Goal: Task Accomplishment & Management: Use online tool/utility

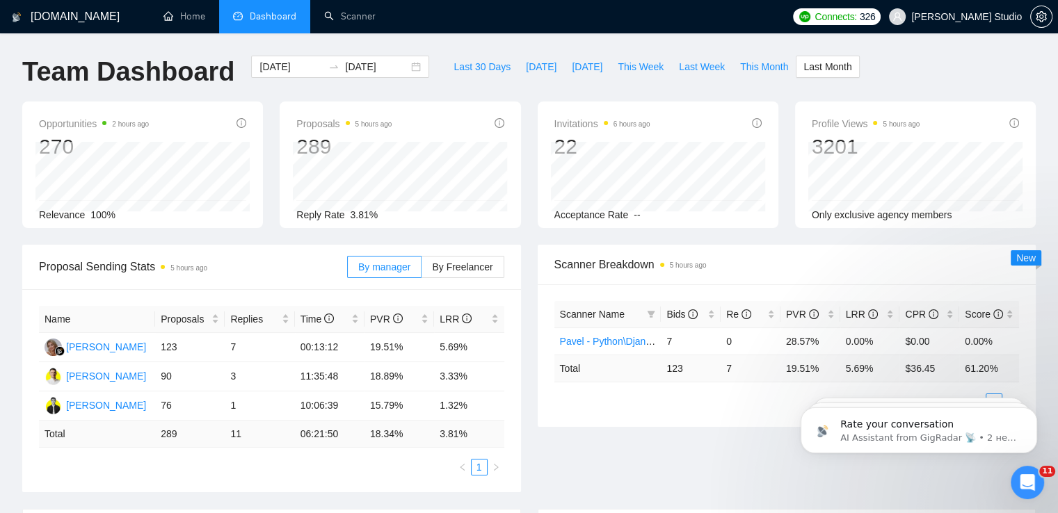
click at [924, 73] on div "Team Dashboard [DATE] [DATE] Last 30 Days [DATE] [DATE] This Week Last Week Thi…" at bounding box center [529, 79] width 1030 height 46
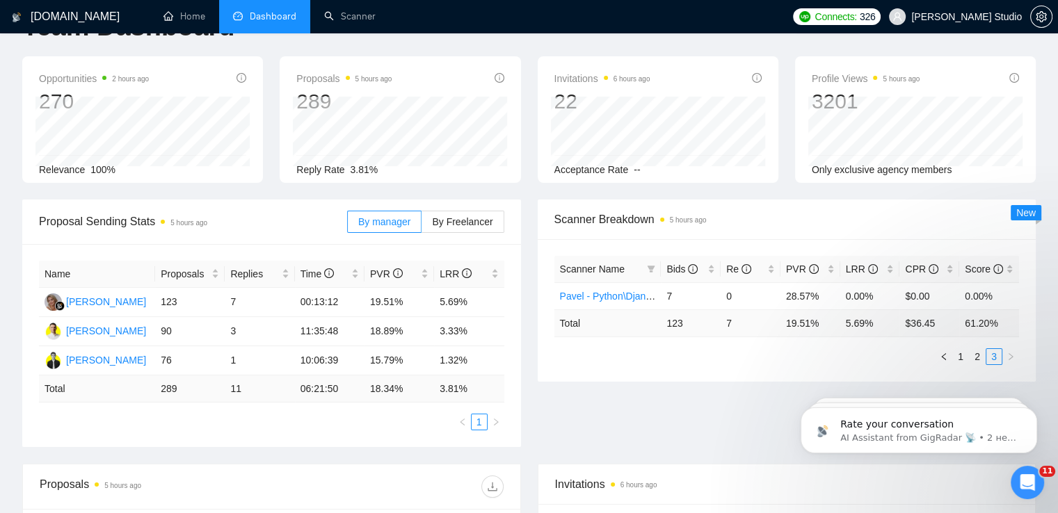
scroll to position [70, 0]
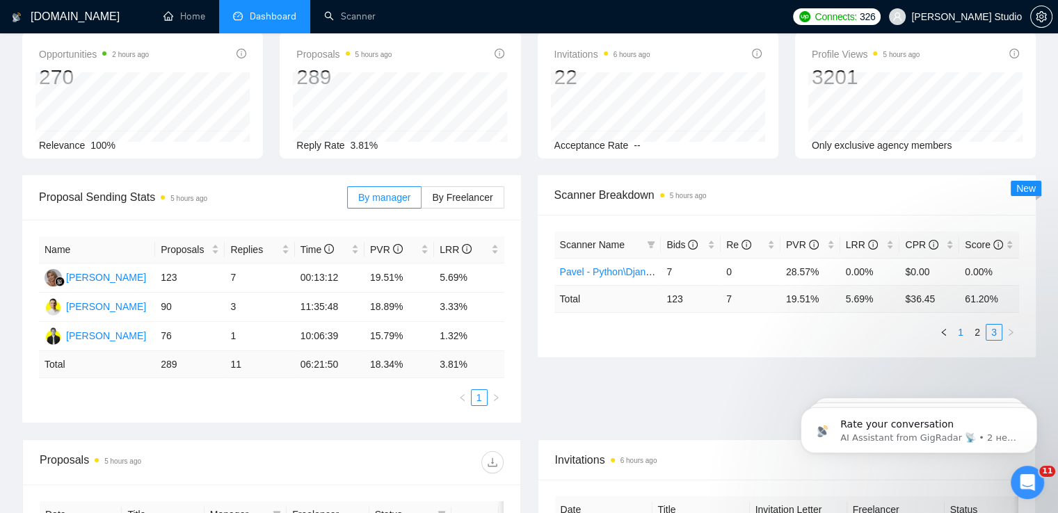
click at [961, 331] on link "1" at bounding box center [960, 332] width 15 height 15
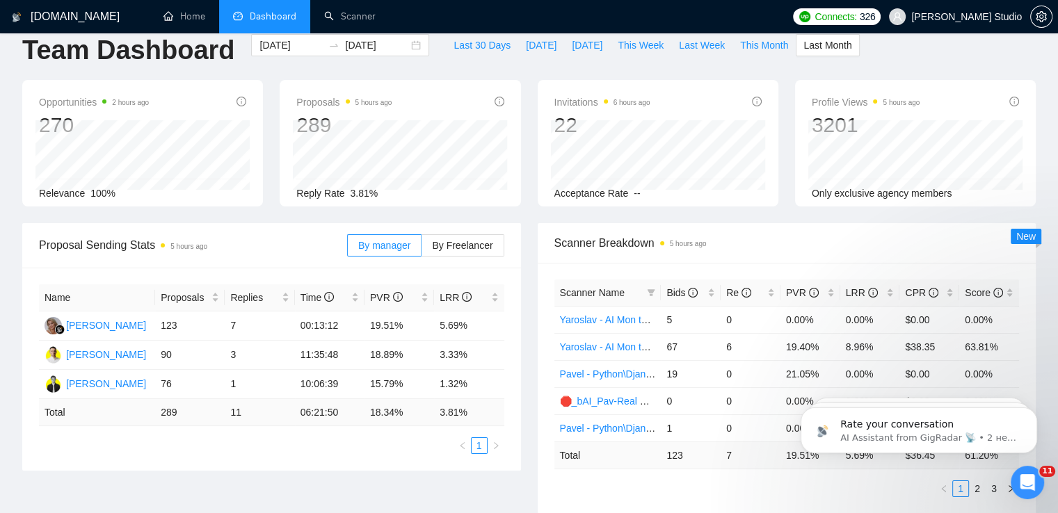
scroll to position [0, 0]
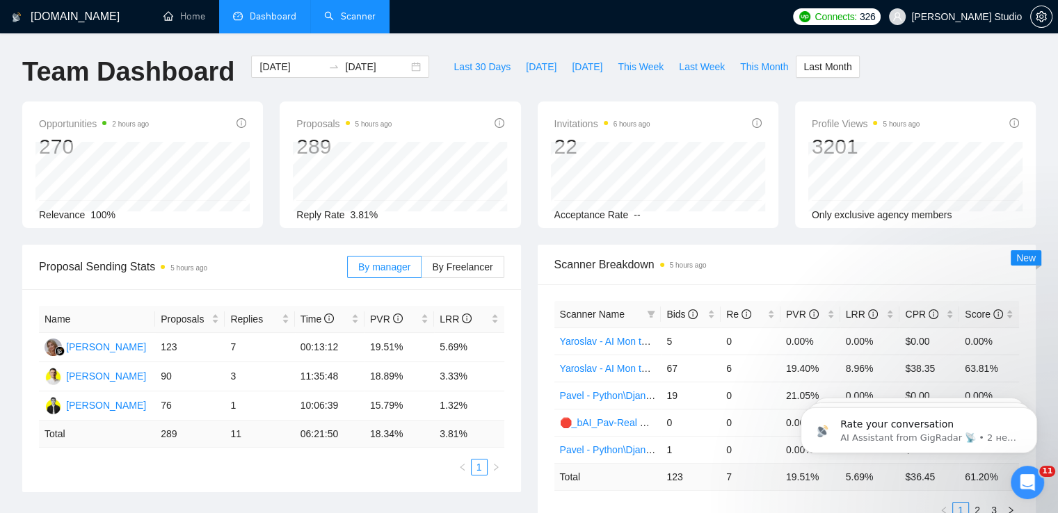
click at [348, 10] on link "Scanner" at bounding box center [349, 16] width 51 height 12
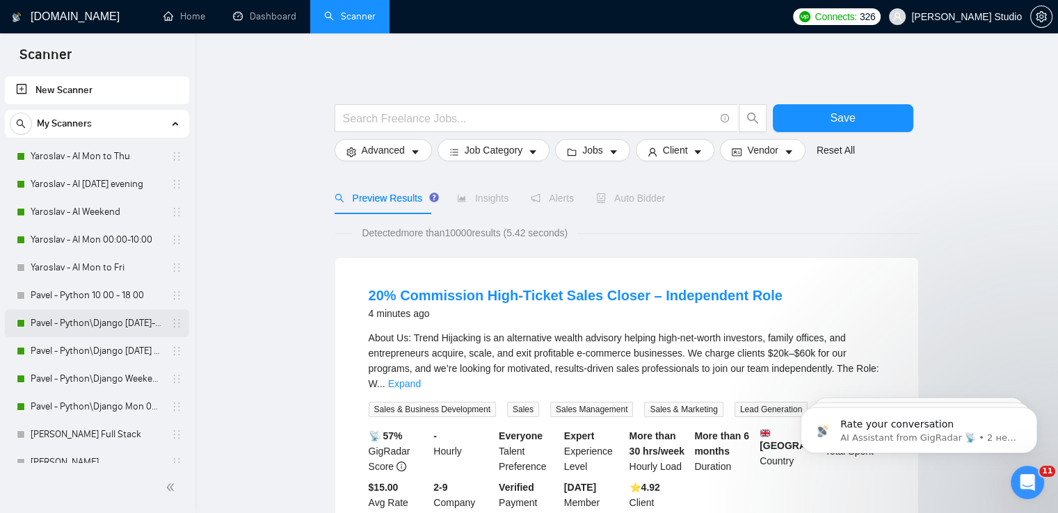
click at [76, 324] on link "Pavel - Python\Django [DATE]-[DATE] 18:00 - 10:00" at bounding box center [97, 324] width 132 height 28
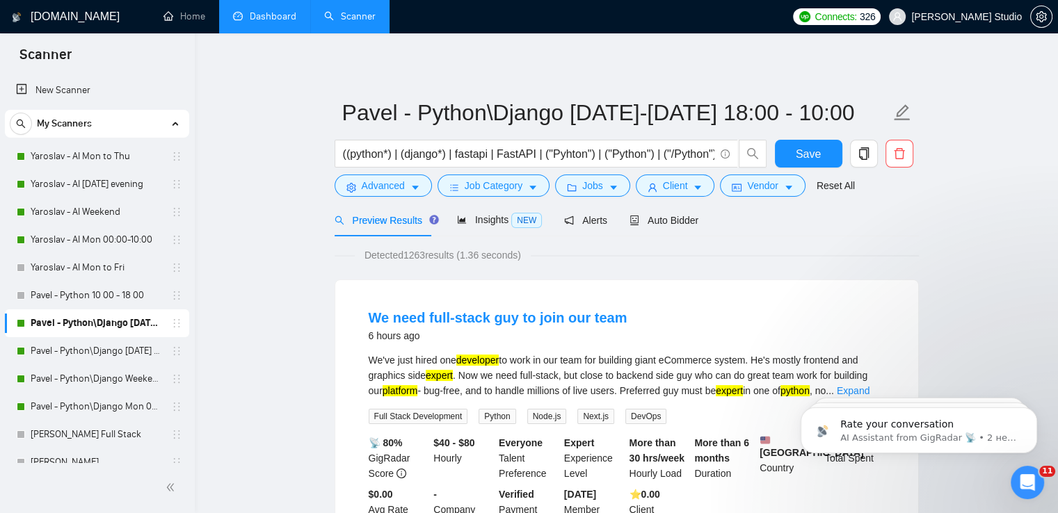
click at [262, 17] on link "Dashboard" at bounding box center [264, 16] width 63 height 12
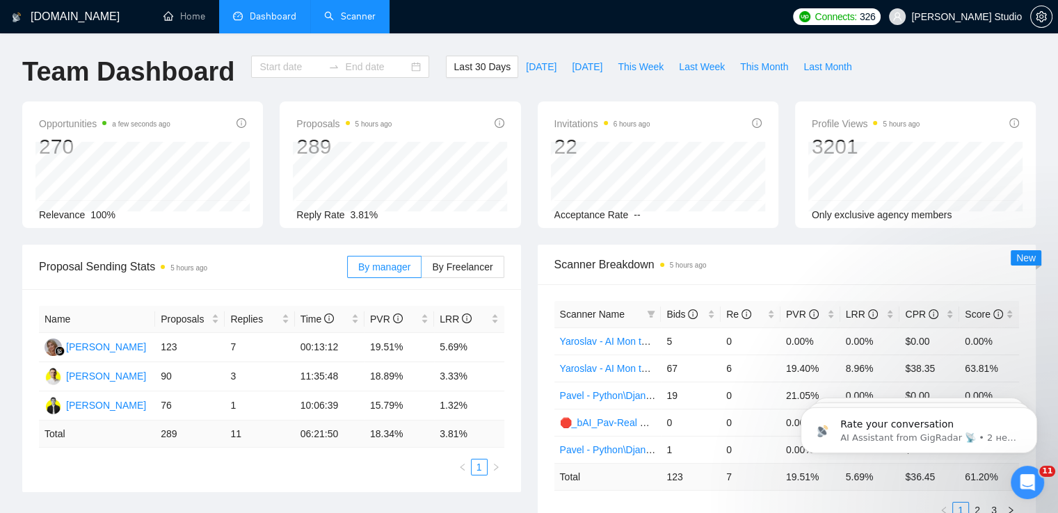
type input "[DATE]"
click at [359, 20] on link "Scanner" at bounding box center [349, 16] width 51 height 12
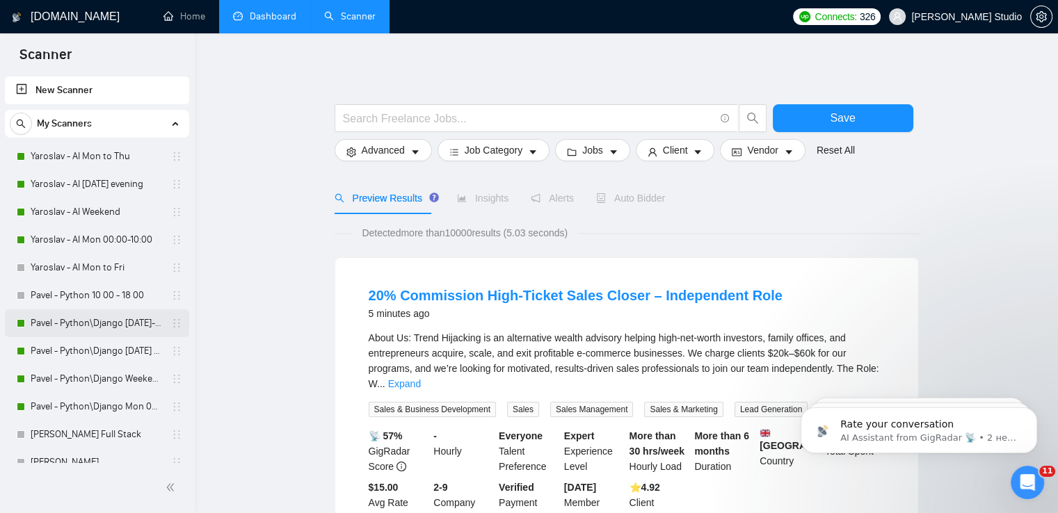
click at [85, 323] on link "Pavel - Python\Django [DATE]-[DATE] 18:00 - 10:00" at bounding box center [97, 324] width 132 height 28
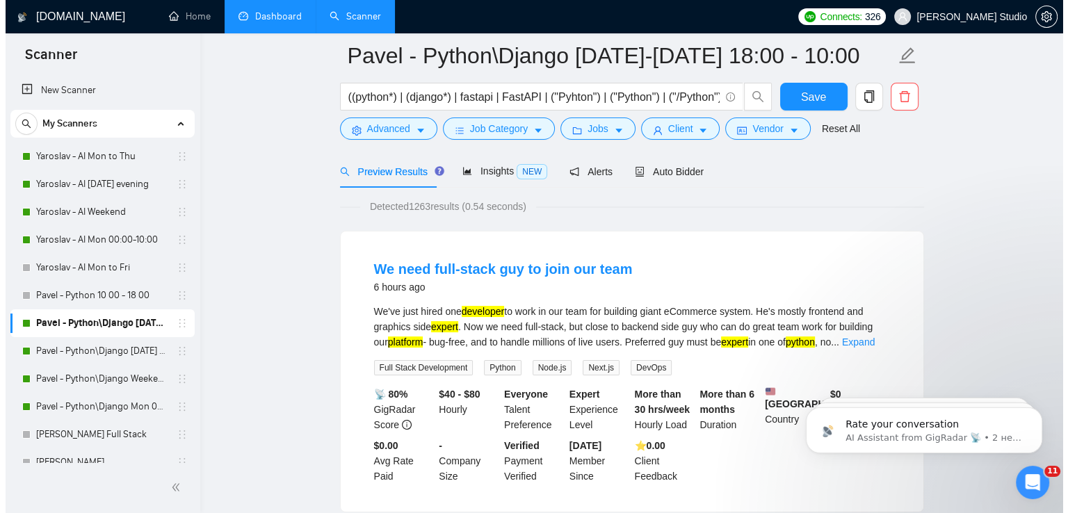
scroll to position [70, 0]
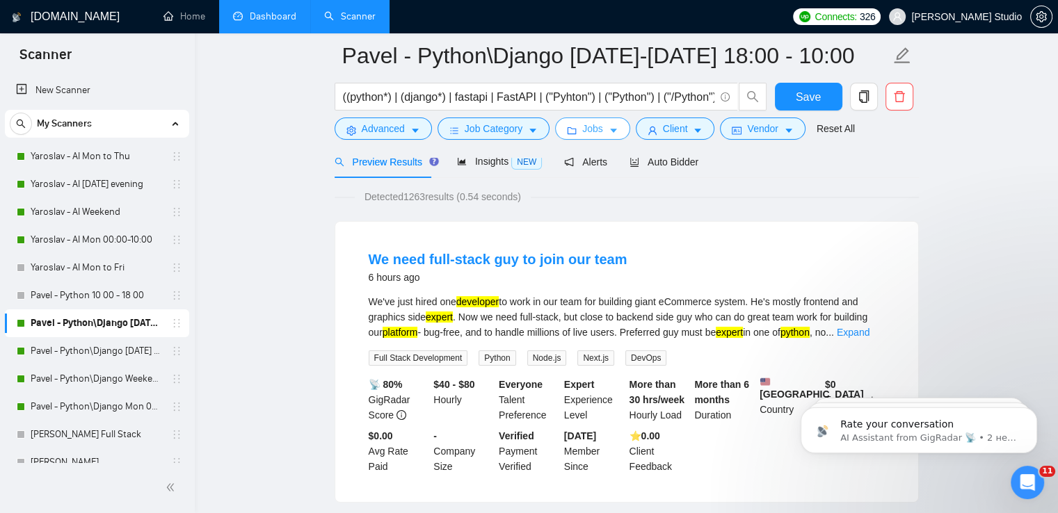
click at [609, 133] on icon "caret-down" at bounding box center [614, 131] width 10 height 10
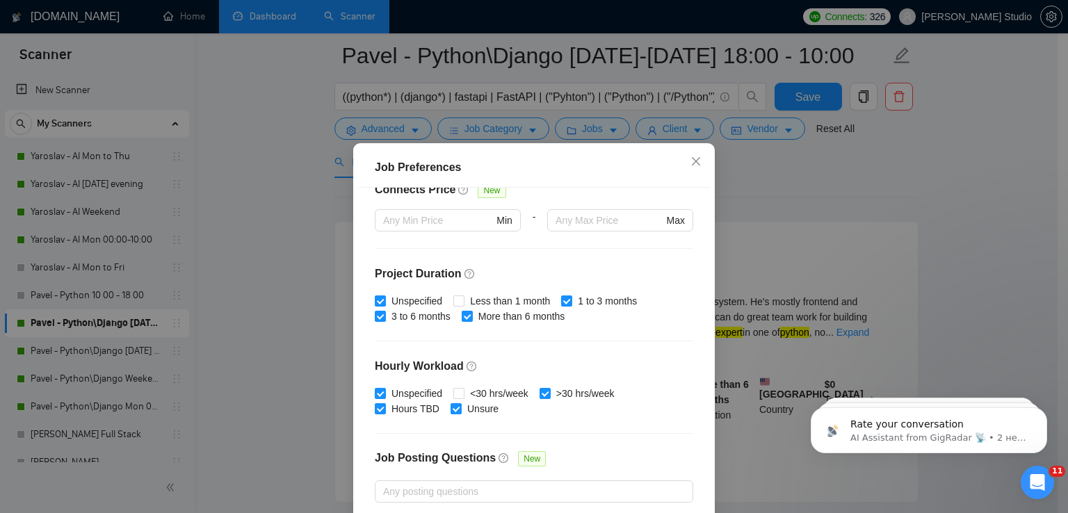
scroll to position [0, 0]
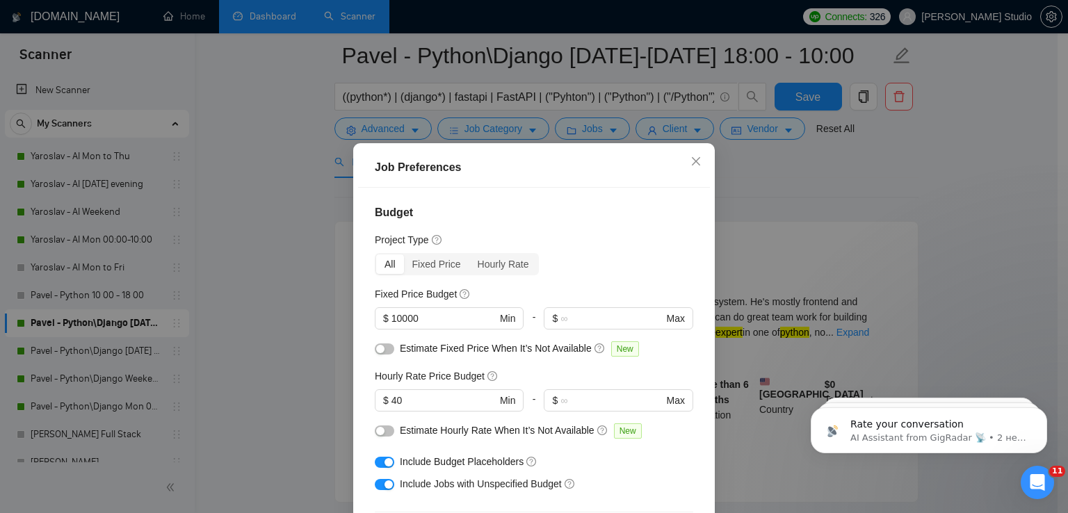
click at [904, 159] on div "Job Preferences Budget Project Type All Fixed Price Hourly Rate Fixed Price Bud…" at bounding box center [534, 256] width 1068 height 513
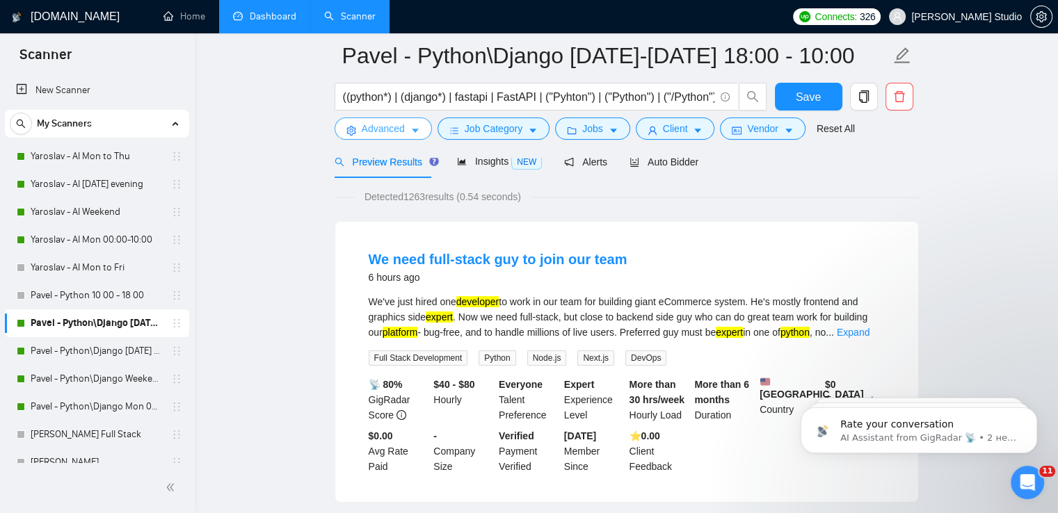
click at [403, 126] on button "Advanced" at bounding box center [383, 129] width 97 height 22
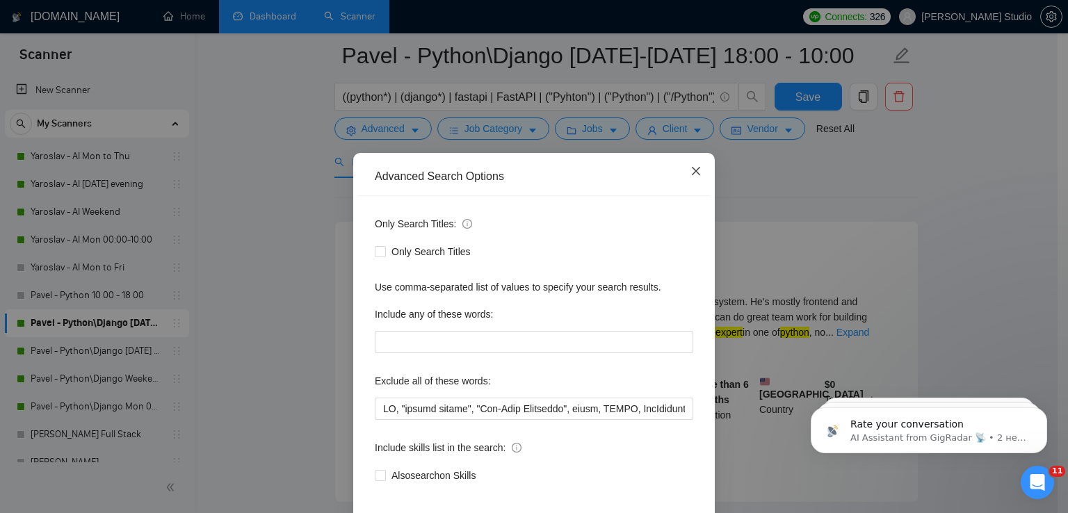
click at [692, 178] on span "Close" at bounding box center [696, 172] width 38 height 38
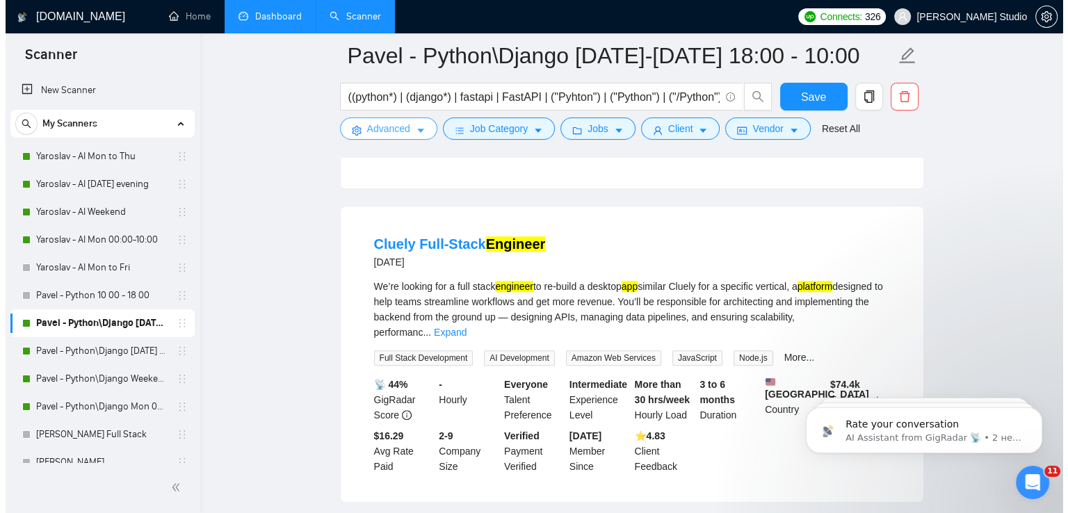
scroll to position [1043, 0]
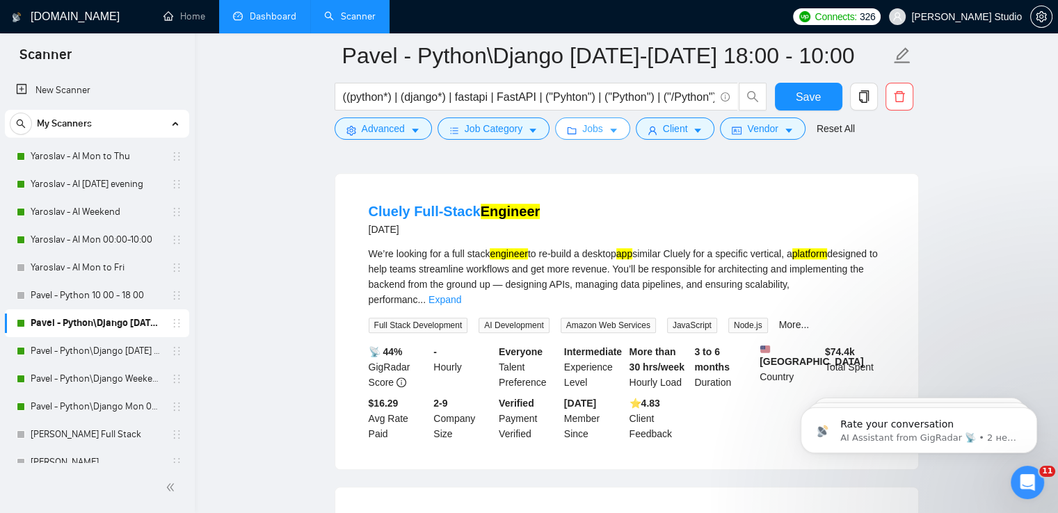
click at [600, 129] on button "Jobs" at bounding box center [592, 129] width 75 height 22
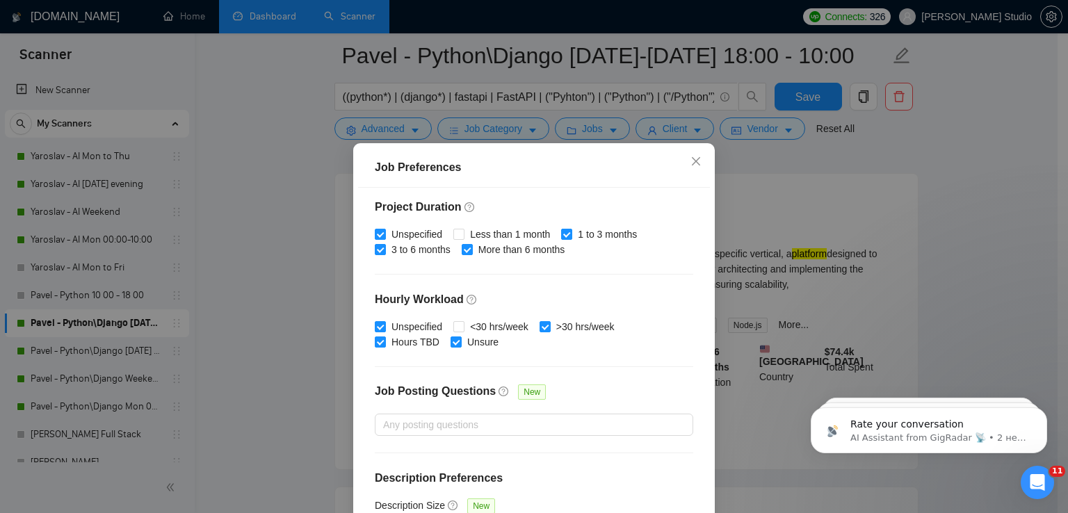
scroll to position [417, 0]
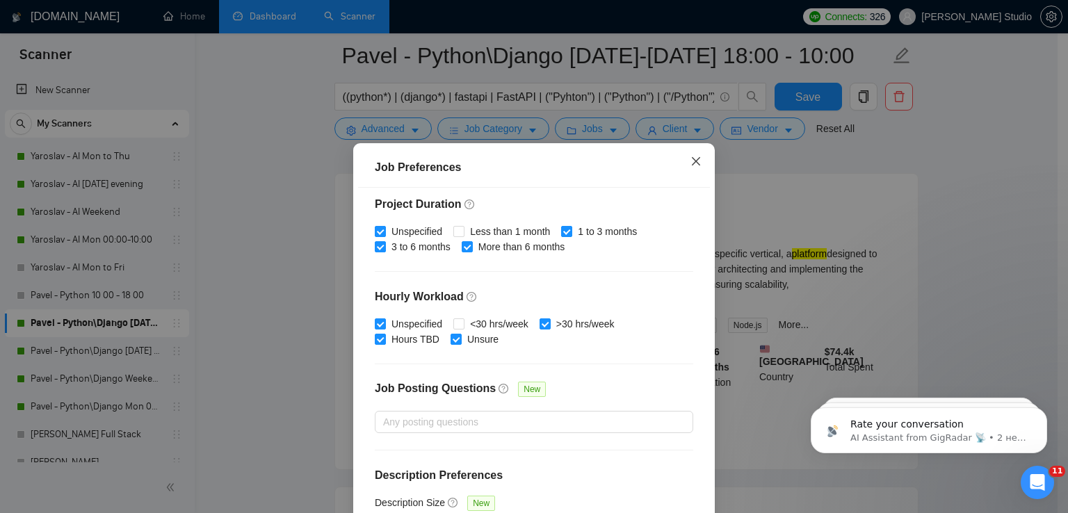
click at [691, 161] on icon "close" at bounding box center [696, 161] width 11 height 11
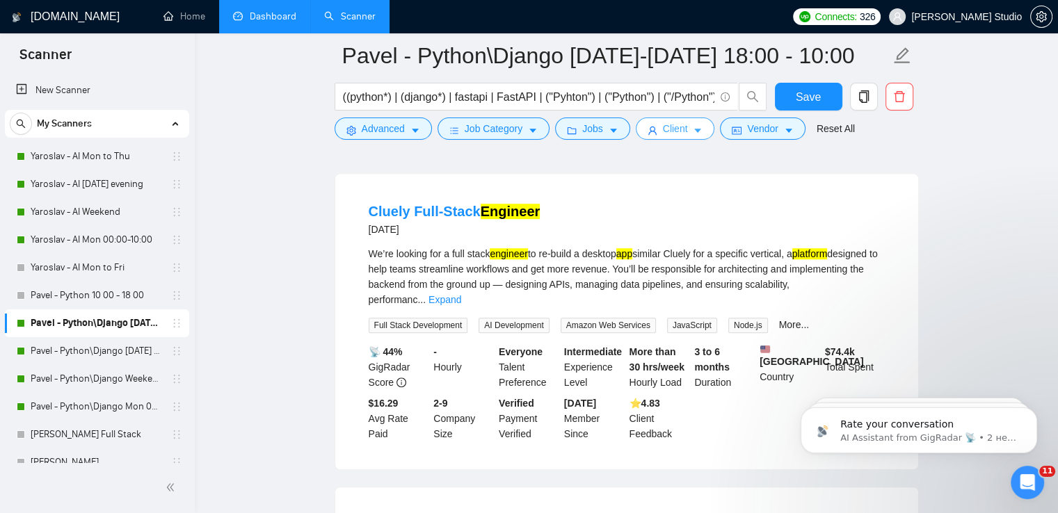
click at [671, 129] on span "Client" at bounding box center [675, 128] width 25 height 15
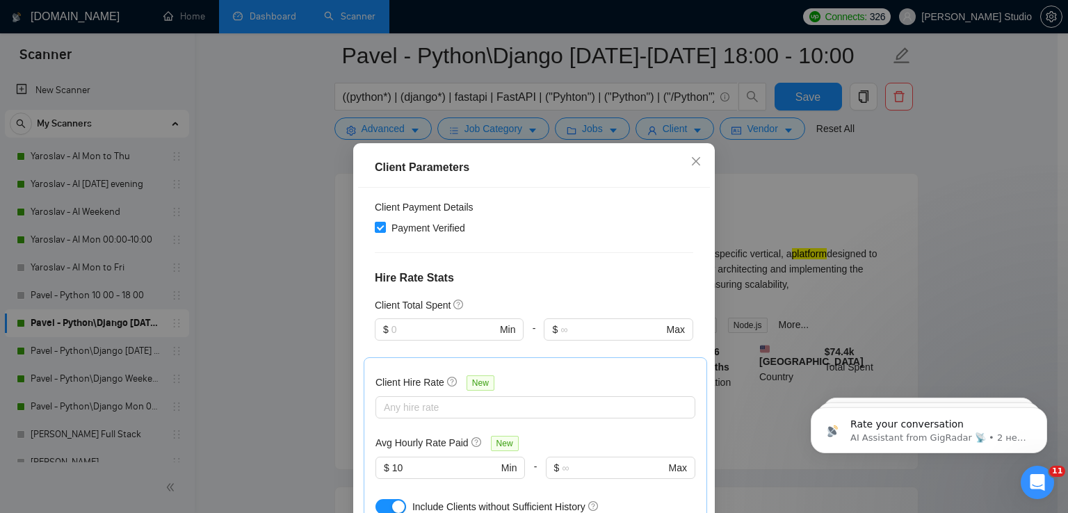
scroll to position [703, 0]
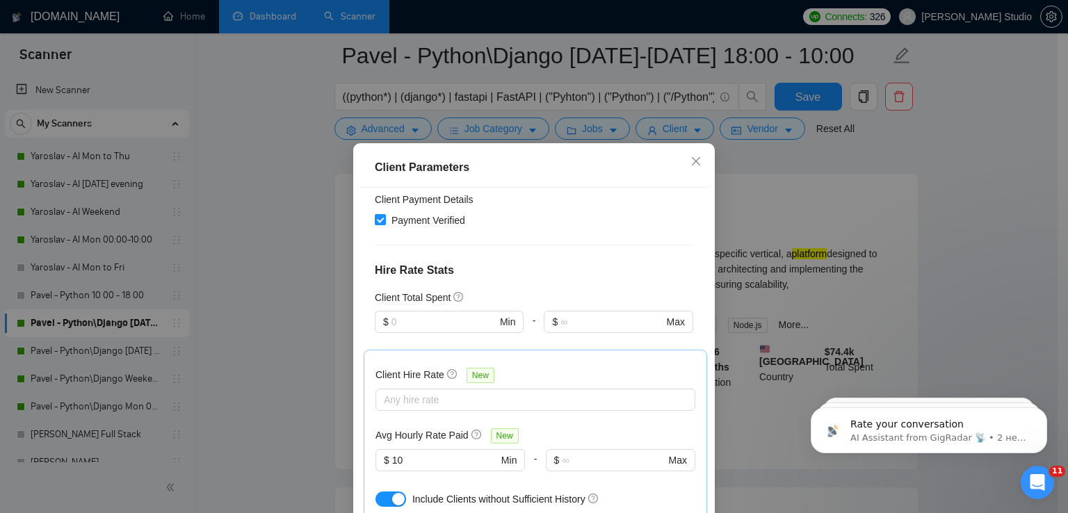
click at [814, 159] on div "Client Parameters Client Location Include Client Countries [GEOGRAPHIC_DATA] [G…" at bounding box center [534, 256] width 1068 height 513
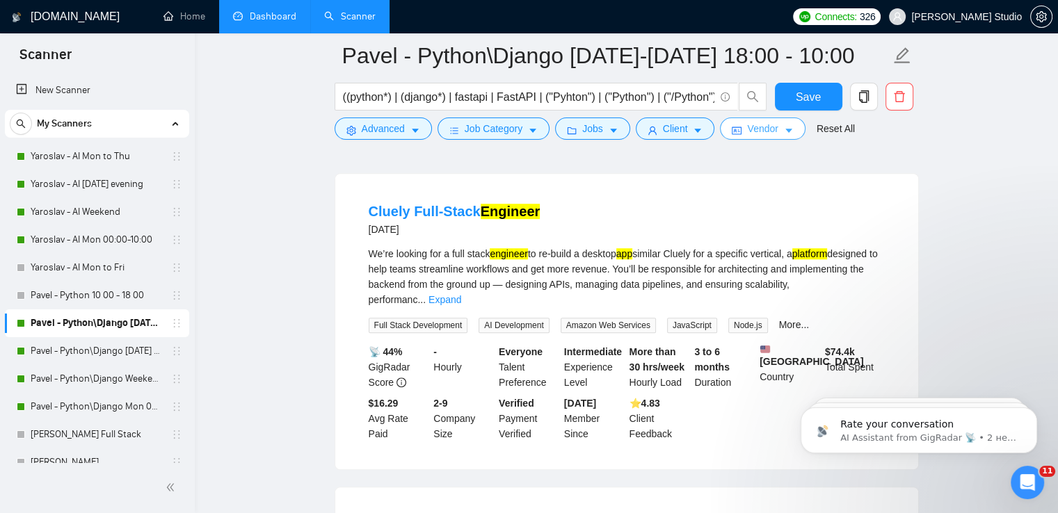
click at [784, 129] on icon "caret-down" at bounding box center [789, 131] width 10 height 10
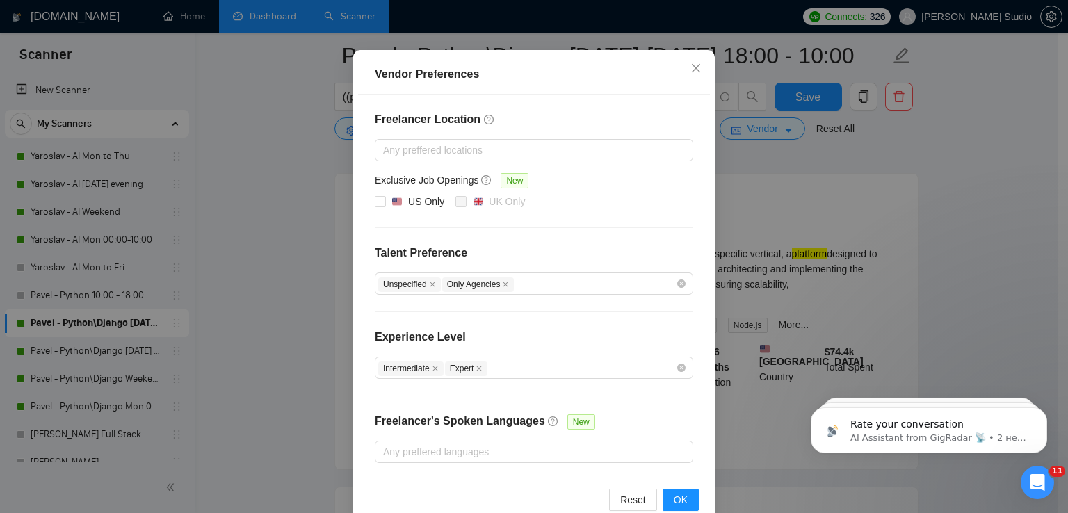
scroll to position [129, 0]
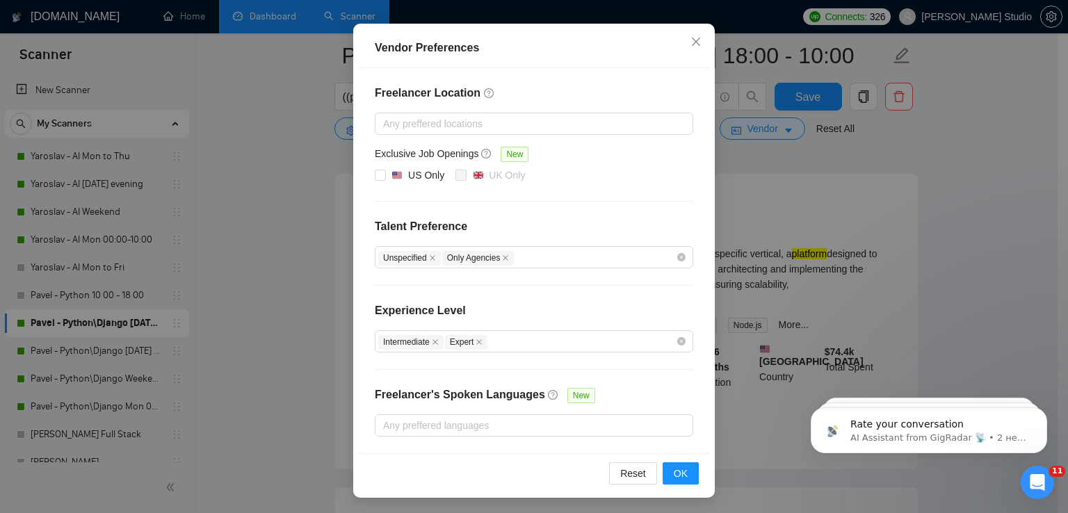
click at [855, 184] on div "Vendor Preferences Freelancer Location Any preffered locations Exclusive Job Op…" at bounding box center [534, 256] width 1068 height 513
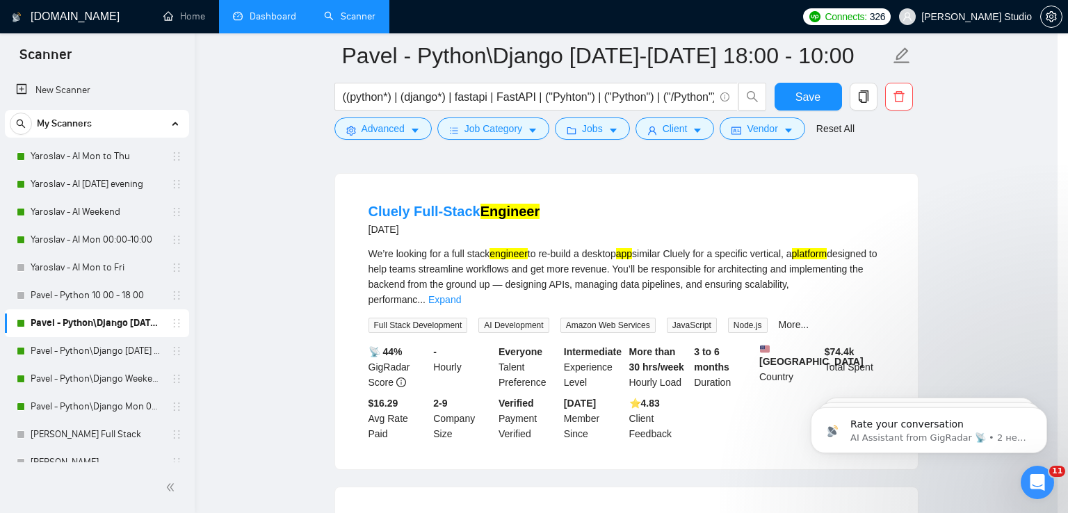
scroll to position [60, 0]
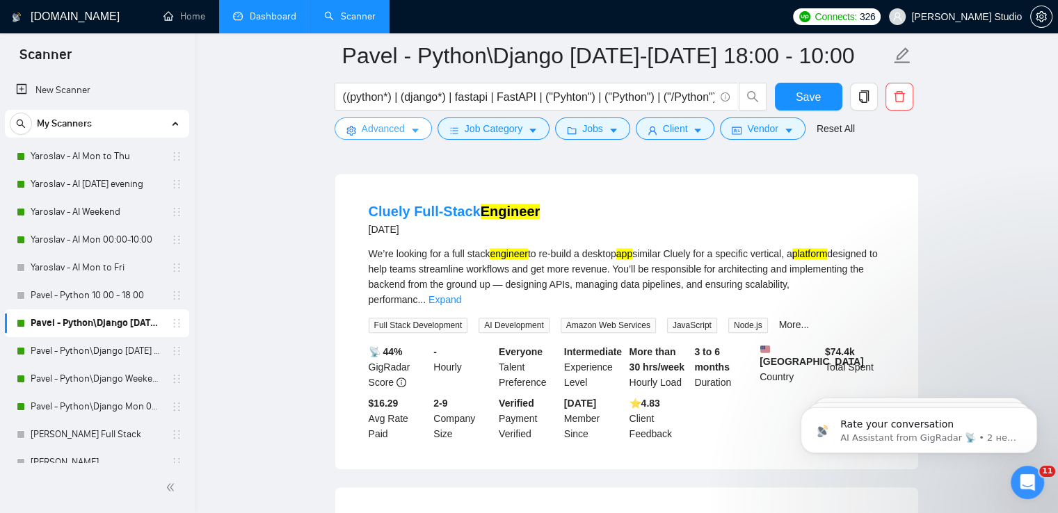
click at [408, 129] on button "Advanced" at bounding box center [383, 129] width 97 height 22
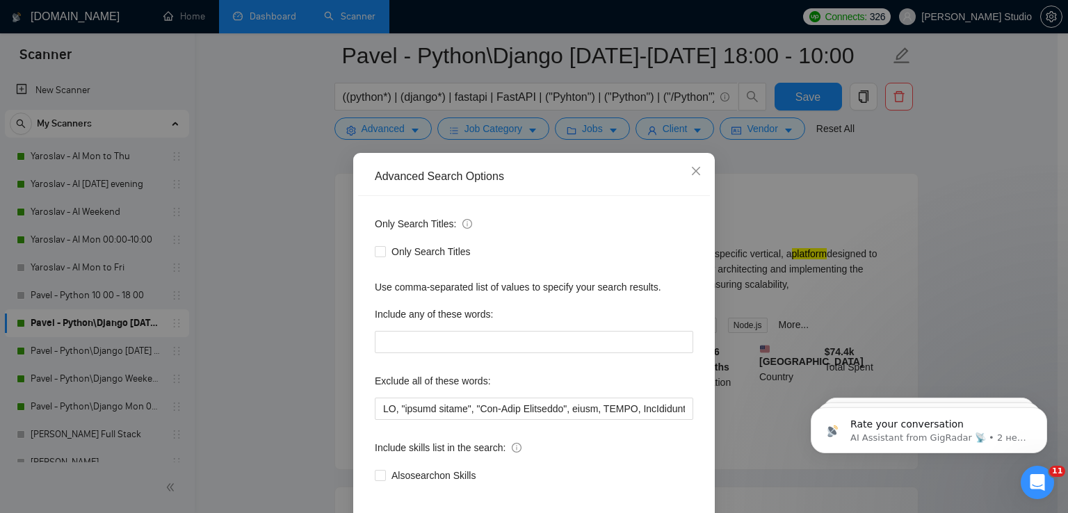
scroll to position [65, 0]
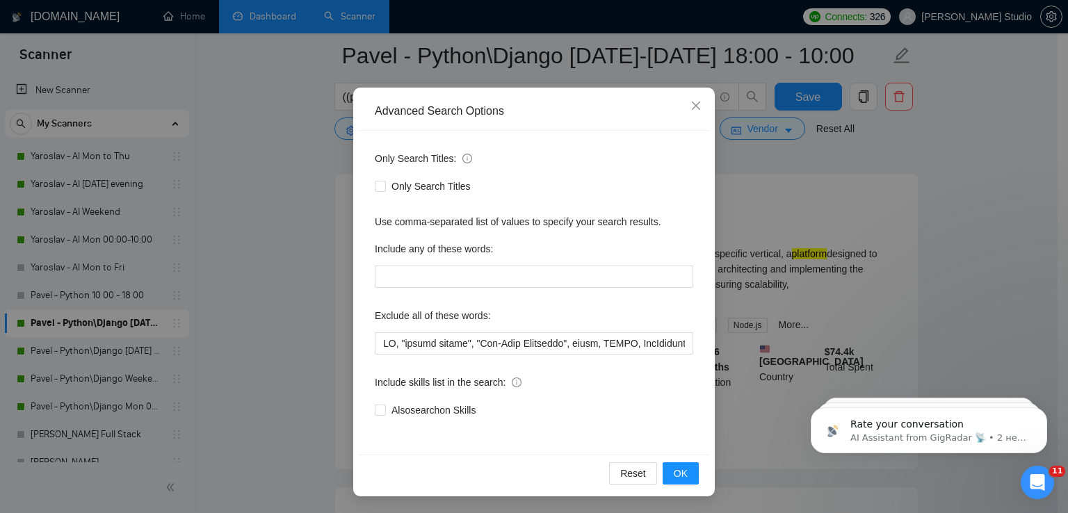
click at [811, 194] on div "Advanced Search Options Only Search Titles: Only Search Titles Use comma-separa…" at bounding box center [534, 256] width 1068 height 513
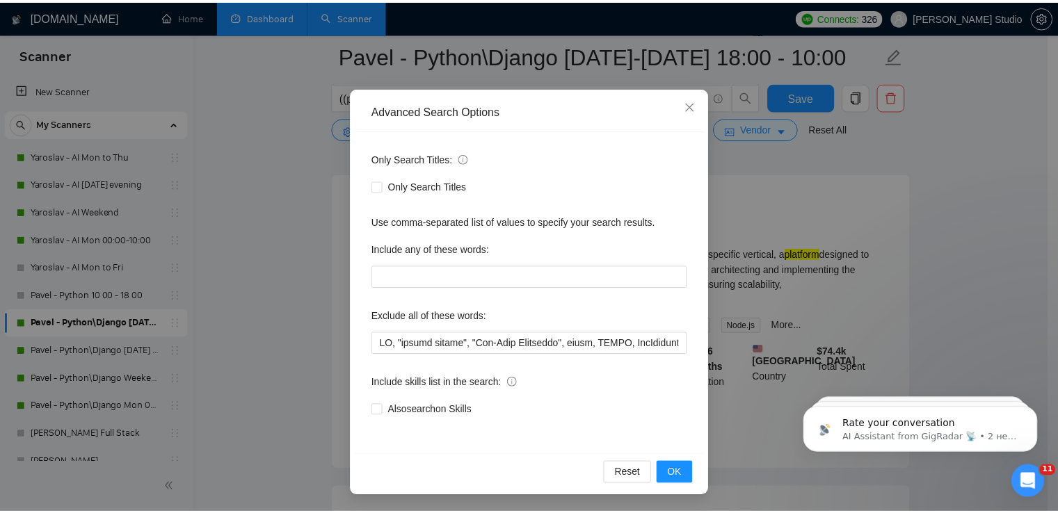
scroll to position [0, 0]
